Goal: Task Accomplishment & Management: Use online tool/utility

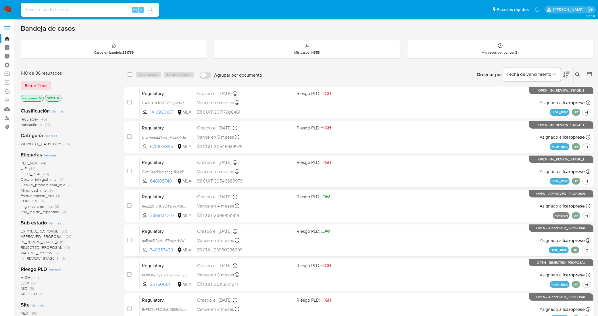
click at [102, 5] on div "Alt s" at bounding box center [90, 10] width 138 height 14
paste input "iDkxIqyTA1TZRMbsWy9ryAjI"
type input "iDkxIqyTA1TZRMbsWy9ryAjI"
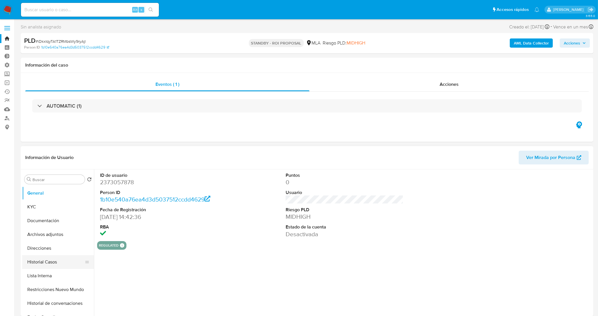
click at [53, 264] on button "Historial Casos" at bounding box center [55, 262] width 67 height 14
select select "10"
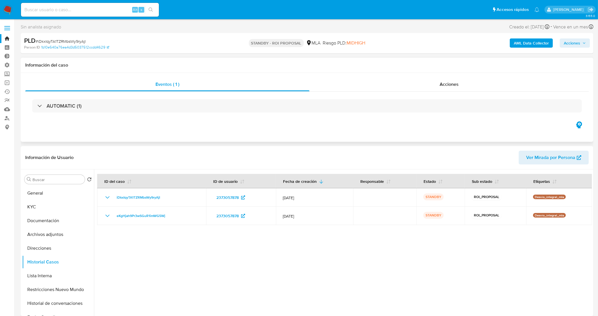
click at [353, 77] on div "Eventos ( 1 ) Acciones AUTOMATIC (1)" at bounding box center [307, 107] width 572 height 69
click at [358, 82] on div "Acciones" at bounding box center [448, 85] width 279 height 14
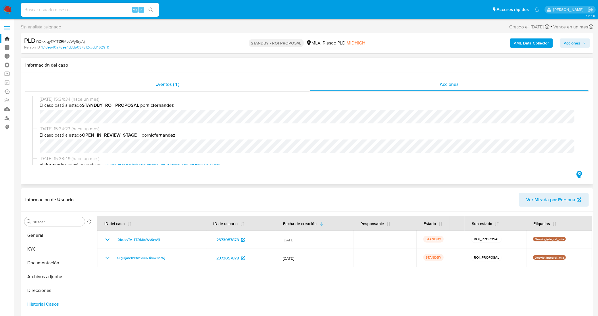
click at [187, 79] on div "Eventos ( 1 )" at bounding box center [167, 85] width 284 height 14
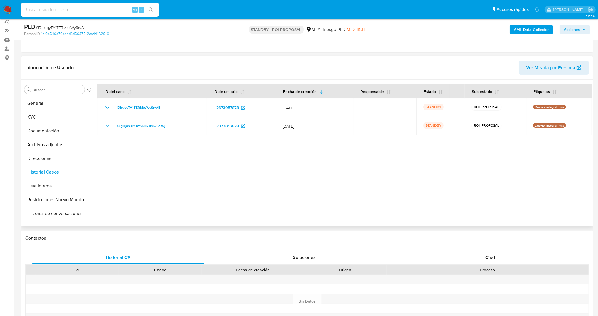
scroll to position [72, 0]
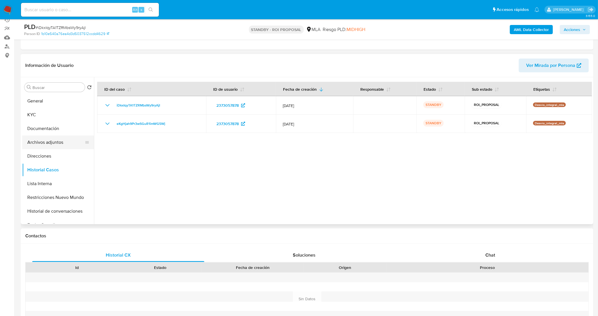
click at [54, 136] on button "Archivos adjuntos" at bounding box center [55, 143] width 67 height 14
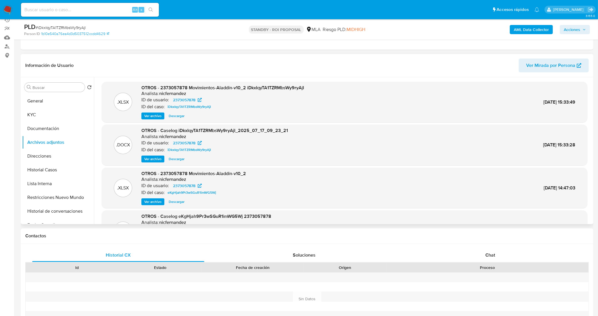
click at [176, 160] on span "Descargar" at bounding box center [177, 159] width 16 height 6
click at [77, 11] on input at bounding box center [90, 9] width 138 height 7
paste input "5zA2ZYuvc5hcICY4QvpFNXoE"
type input "5zA2ZYuvc5hcICY4QvpFNXoE"
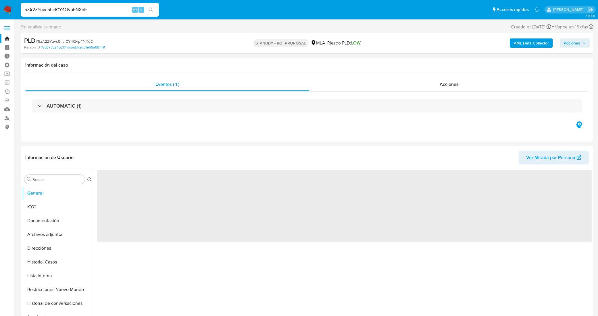
select select "10"
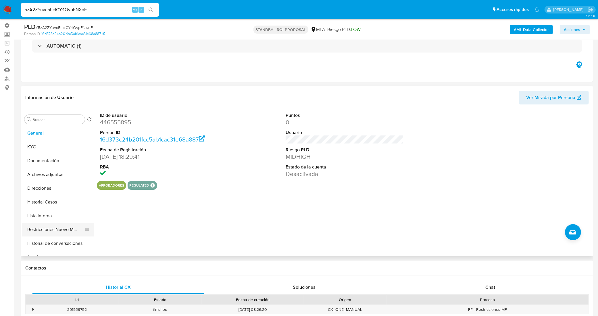
scroll to position [72, 0]
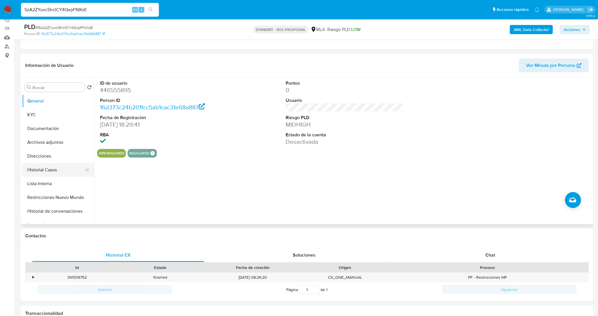
click at [52, 169] on button "Historial Casos" at bounding box center [55, 170] width 67 height 14
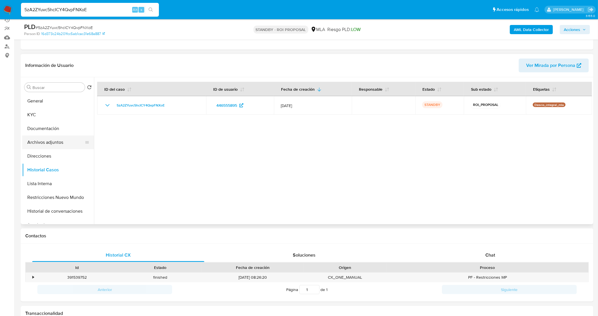
click at [48, 142] on button "Archivos adjuntos" at bounding box center [55, 143] width 67 height 14
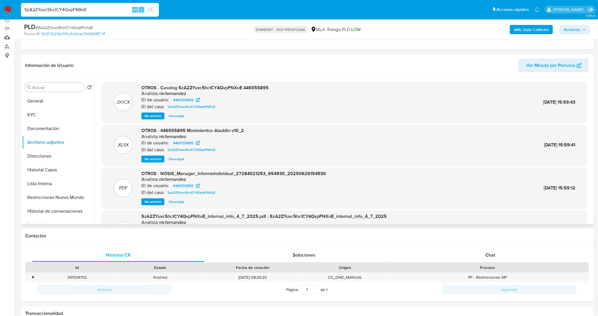
click at [175, 116] on span "Descargar" at bounding box center [177, 116] width 16 height 6
drag, startPoint x: 49, startPoint y: 16, endPoint x: 1, endPoint y: 25, distance: 49.3
paste input "1cW9ClcTCRXRZRelhE7grBWg"
type input "1cW9ClcTCRXRZRelhE7grBWg"
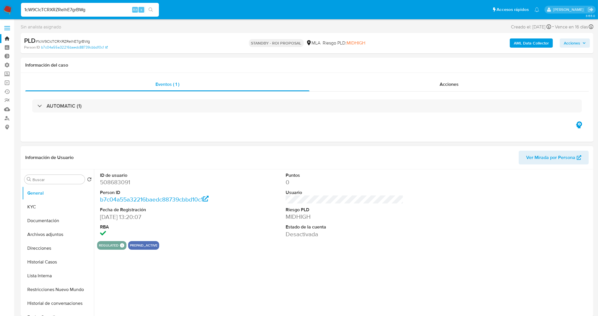
select select "10"
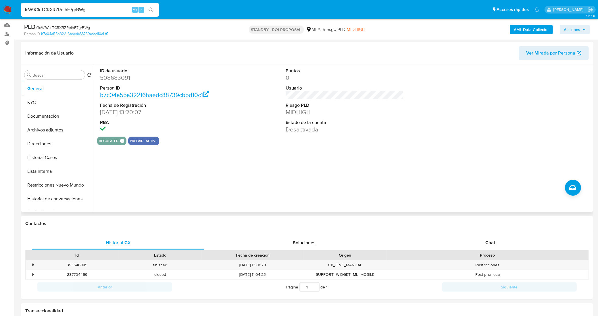
scroll to position [72, 0]
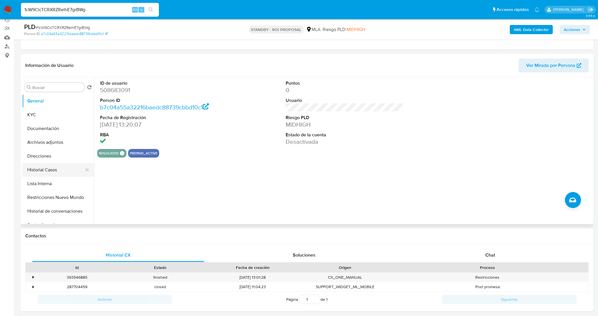
click at [56, 167] on button "Historial Casos" at bounding box center [55, 170] width 67 height 14
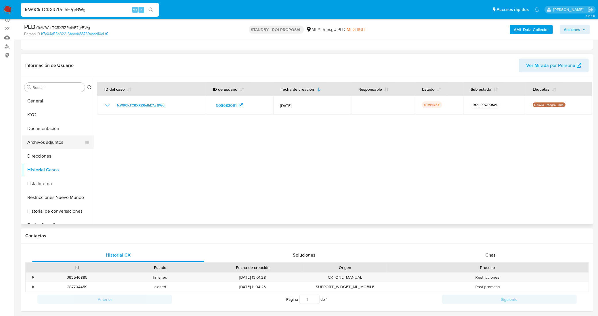
click at [59, 142] on button "Archivos adjuntos" at bounding box center [55, 143] width 67 height 14
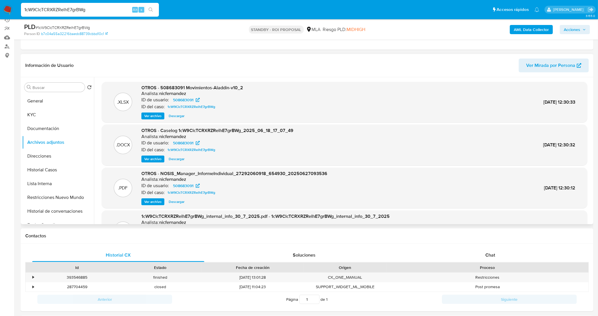
click at [179, 159] on span "Descargar" at bounding box center [177, 159] width 16 height 6
drag, startPoint x: 115, startPoint y: 14, endPoint x: 107, endPoint y: 12, distance: 8.8
click at [111, 13] on div "1cW9ClcTCRXRZRelhE7grBWg Alt s" at bounding box center [90, 10] width 138 height 14
drag, startPoint x: 92, startPoint y: 11, endPoint x: 11, endPoint y: 12, distance: 80.4
click at [11, 12] on nav "Pausado Ver notificaciones 1cW9ClcTCRXRZRelhE7grBWg Alt s Accesos rápidos Presi…" at bounding box center [299, 9] width 598 height 19
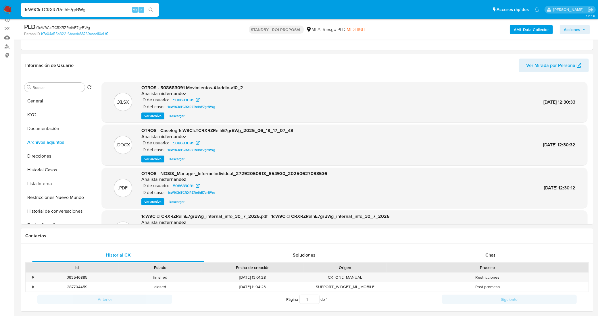
paste input "NGWIAbmxM2a4PbD3x4psoS0Z"
type input "NGWIAbmxM2a4PbD3x4psoS0Z"
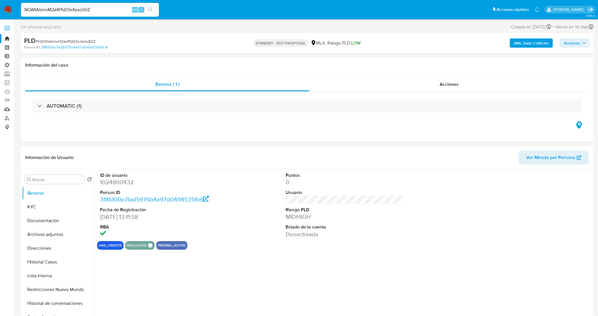
select select "10"
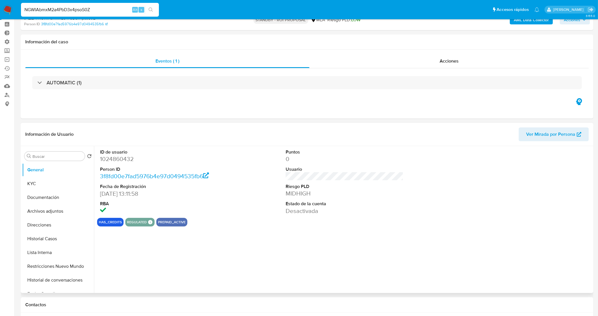
scroll to position [36, 0]
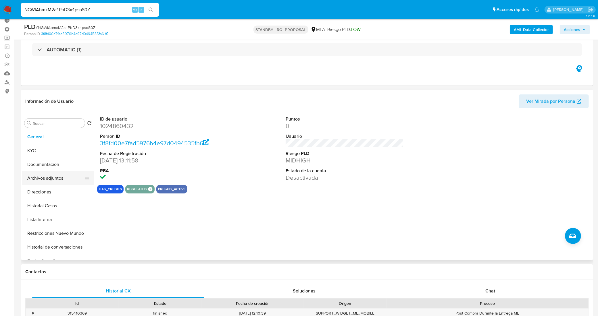
click at [48, 180] on button "Archivos adjuntos" at bounding box center [55, 178] width 67 height 14
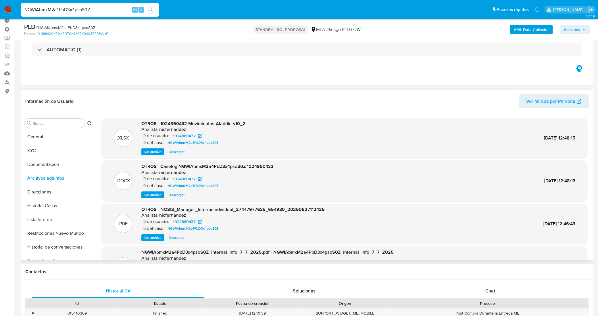
click at [172, 194] on span "Descargar" at bounding box center [177, 195] width 16 height 6
drag, startPoint x: 58, startPoint y: 12, endPoint x: 0, endPoint y: 17, distance: 58.3
click at [0, 17] on nav "Pausado Ver notificaciones NGWIAbmxM2a4PbD3x4psoS0Z Alt s Accesos rápidos Presi…" at bounding box center [299, 9] width 598 height 19
paste input "e8yR6xEmaUI0xoS3is7dQxm9"
type input "e8yR6xEmaUI0xoS3is7dQxm9"
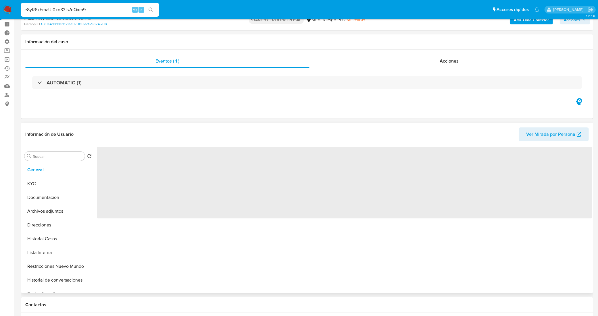
scroll to position [36, 0]
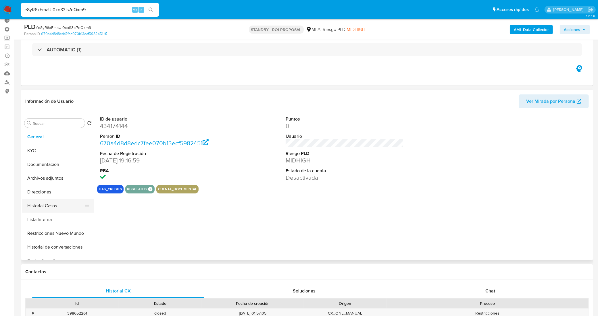
select select "10"
click at [55, 208] on button "Historial Casos" at bounding box center [55, 206] width 67 height 14
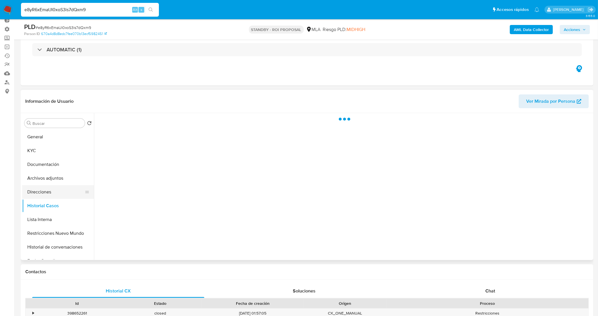
click at [53, 197] on button "Direcciones" at bounding box center [55, 192] width 67 height 14
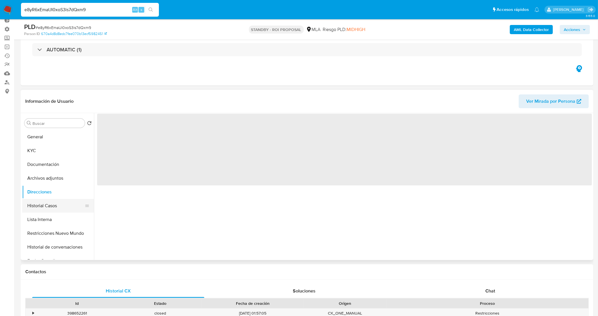
click at [49, 206] on button "Historial Casos" at bounding box center [55, 206] width 67 height 14
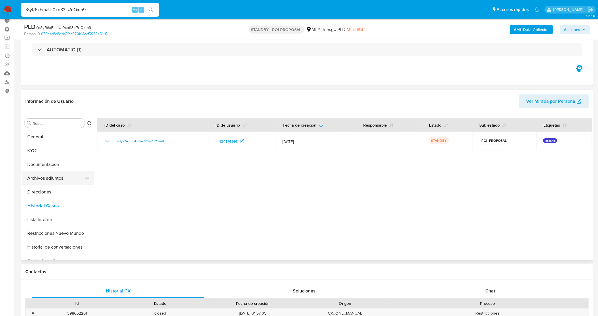
click at [56, 180] on button "Archivos adjuntos" at bounding box center [55, 178] width 67 height 14
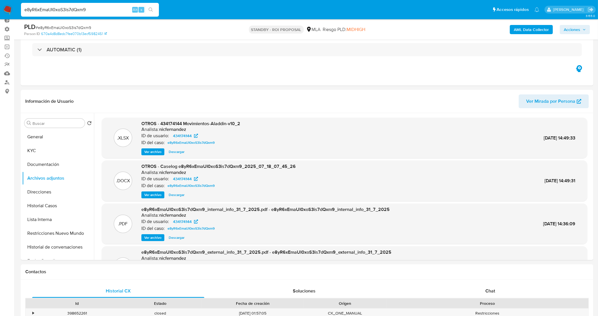
click at [177, 196] on span "Descargar" at bounding box center [177, 195] width 16 height 6
click at [51, 154] on button "KYC" at bounding box center [55, 151] width 67 height 14
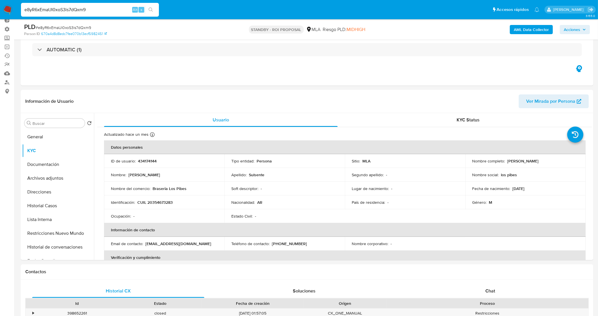
click at [179, 246] on p "[EMAIL_ADDRESS][DOMAIN_NAME]" at bounding box center [178, 243] width 66 height 5
click at [196, 246] on div "Email de contacto : [EMAIL_ADDRESS][DOMAIN_NAME]" at bounding box center [164, 243] width 107 height 5
drag, startPoint x: 199, startPoint y: 246, endPoint x: 145, endPoint y: 246, distance: 53.4
click at [145, 246] on div "Email de contacto : [EMAIL_ADDRESS][DOMAIN_NAME]" at bounding box center [164, 243] width 107 height 5
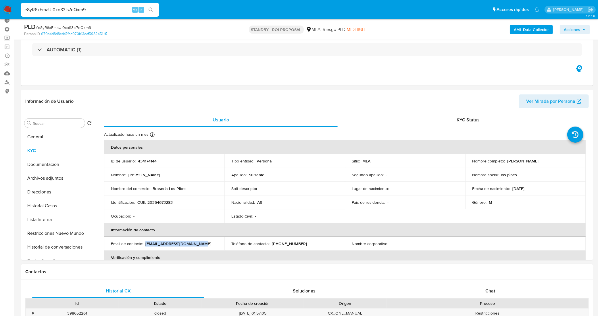
copy p "[EMAIL_ADDRESS][DOMAIN_NAME]"
drag, startPoint x: 90, startPoint y: 10, endPoint x: 5, endPoint y: 8, distance: 85.1
click at [5, 8] on nav "Pausado Ver notificaciones e8yR6xEmaUI0xoS3is7dQxm9 Alt s Accesos rápidos Presi…" at bounding box center [299, 9] width 598 height 19
paste input "74EVPwI6Tw4QEcuJXUPPbkOI"
type input "74EVPwI6Tw4QEcuJXUPPbkOI"
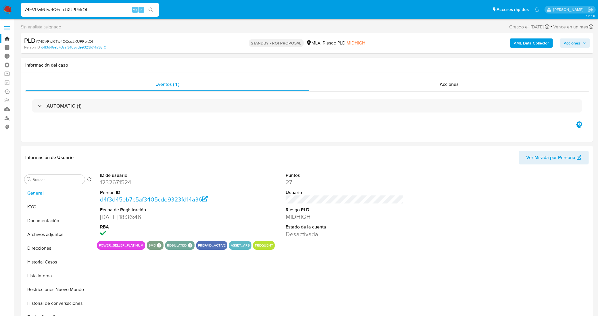
select select "10"
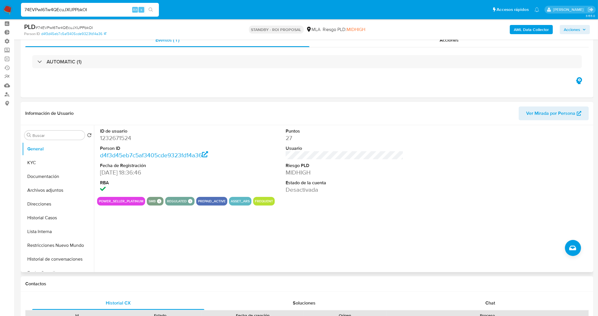
scroll to position [36, 0]
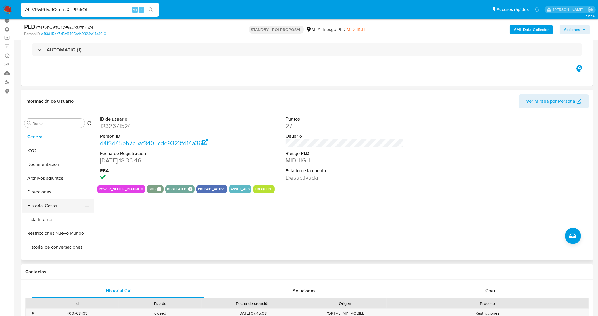
click at [43, 208] on button "Historial Casos" at bounding box center [55, 206] width 67 height 14
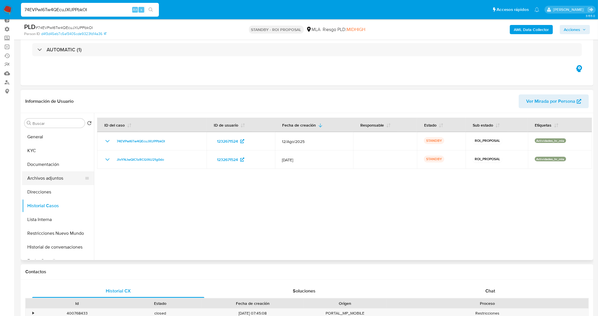
click at [61, 181] on button "Archivos adjuntos" at bounding box center [55, 178] width 67 height 14
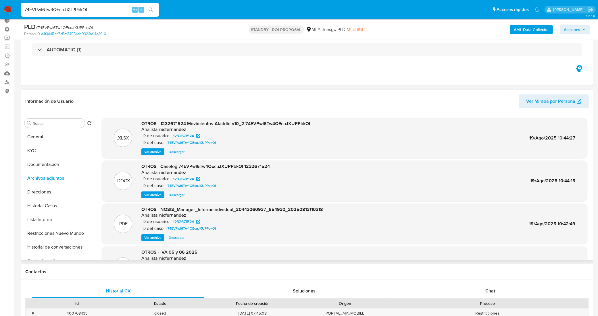
click at [177, 194] on span "Descargar" at bounding box center [177, 195] width 16 height 6
drag, startPoint x: 89, startPoint y: 10, endPoint x: 0, endPoint y: 19, distance: 89.8
click at [0, 19] on nav "Pausado Ver notificaciones 74EVPwI6Tw4QEcuJXUPPbkOI Alt s Accesos rápidos Presi…" at bounding box center [299, 9] width 598 height 19
paste input "yYC0OMtboDSlKRyERCjXbTtt"
type input "yYC0OMtboDSlKRyERCjXbTtt"
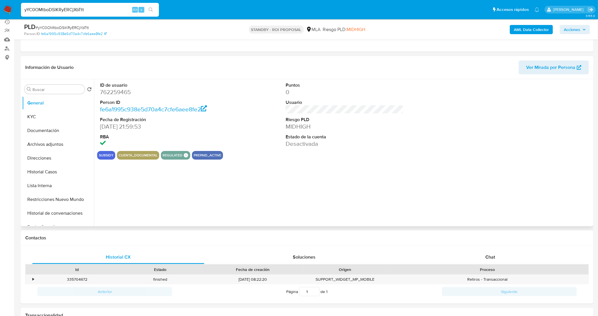
scroll to position [72, 0]
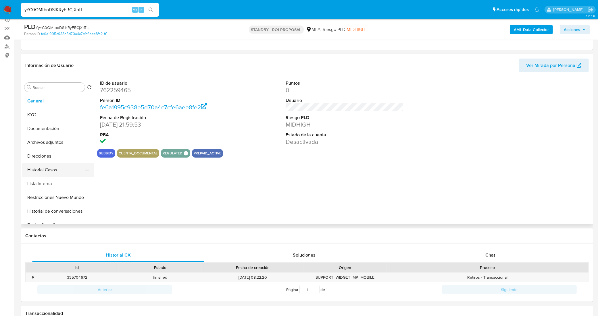
click at [61, 171] on button "Historial Casos" at bounding box center [55, 170] width 67 height 14
select select "10"
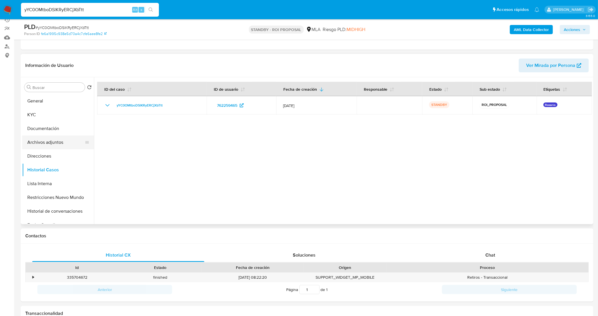
click at [54, 147] on button "Archivos adjuntos" at bounding box center [55, 143] width 67 height 14
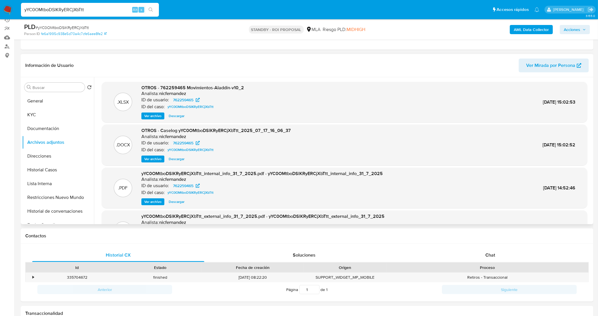
click at [176, 159] on span "Descargar" at bounding box center [177, 159] width 16 height 6
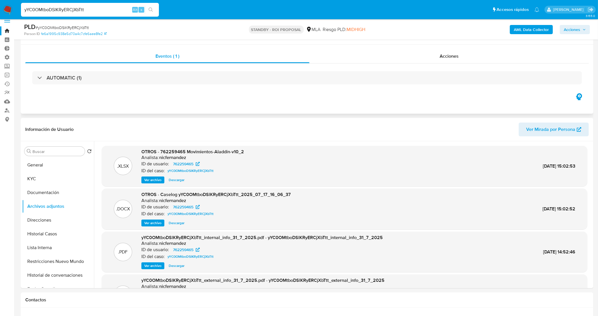
scroll to position [0, 0]
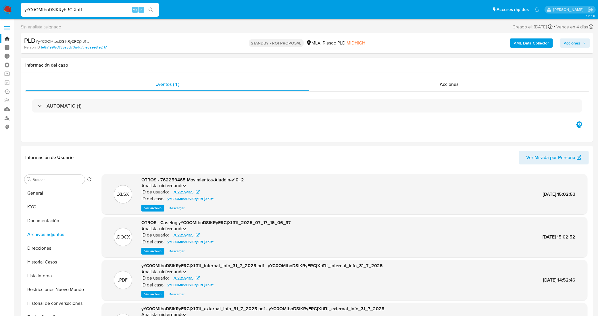
click at [10, 36] on link "Bandeja" at bounding box center [34, 38] width 68 height 9
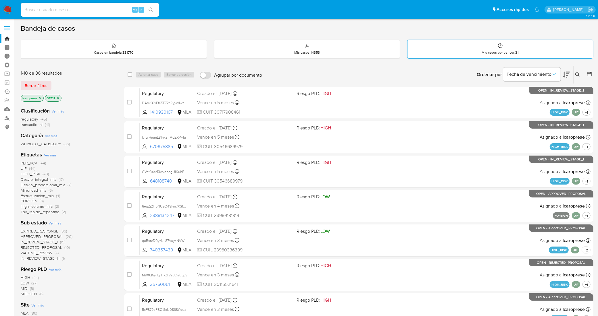
click at [463, 48] on div "Mis casos por vencer : 31" at bounding box center [500, 49] width 186 height 18
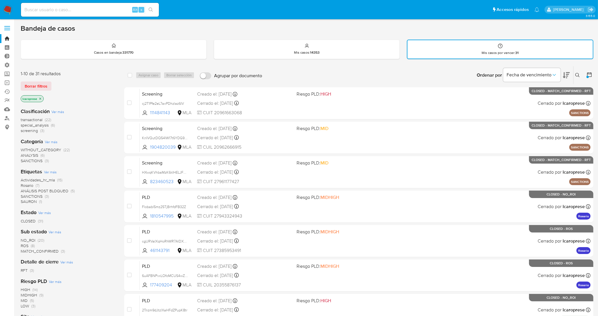
click at [457, 38] on div "Bandeja de casos Casos en bandeja : 331770 Mis casos : 14353 Mis casos por venc…" at bounding box center [307, 237] width 572 height 426
click at [456, 43] on div "Mis casos por vencer : 31" at bounding box center [499, 49] width 185 height 18
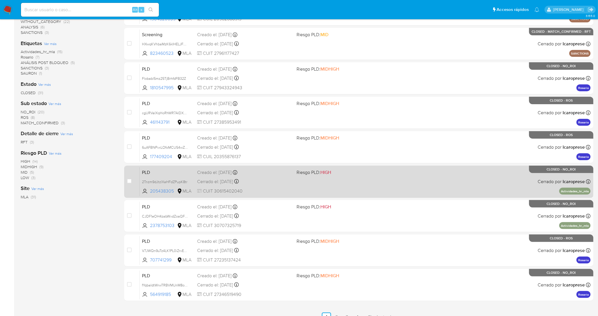
scroll to position [137, 0]
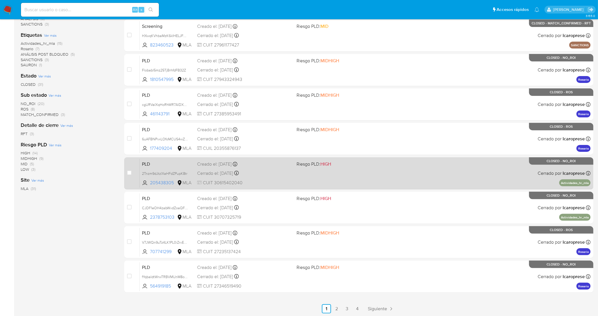
click at [271, 165] on div "Creado el: 12/07/2025 Creado el: 12/07/2025 03:17:31" at bounding box center [244, 164] width 95 height 6
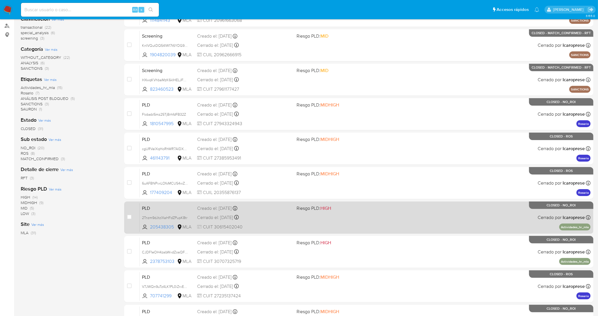
scroll to position [0, 0]
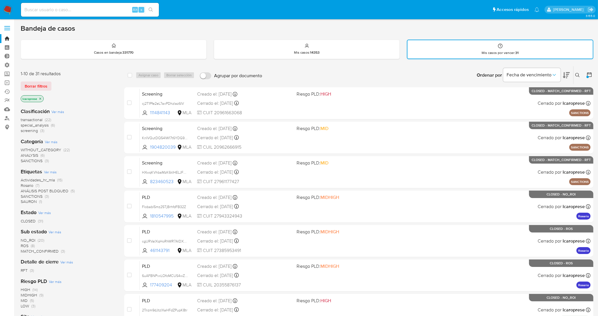
click at [462, 47] on div "Mis casos por vencer : 31" at bounding box center [499, 49] width 185 height 18
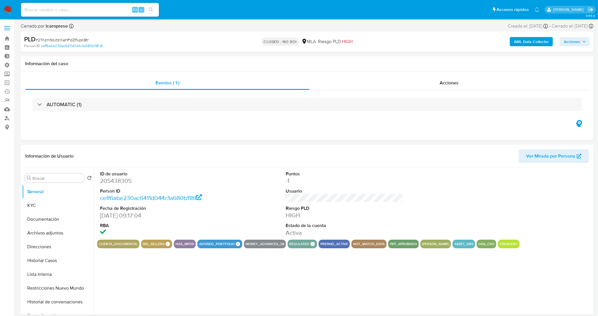
select select "10"
